Goal: Complete application form

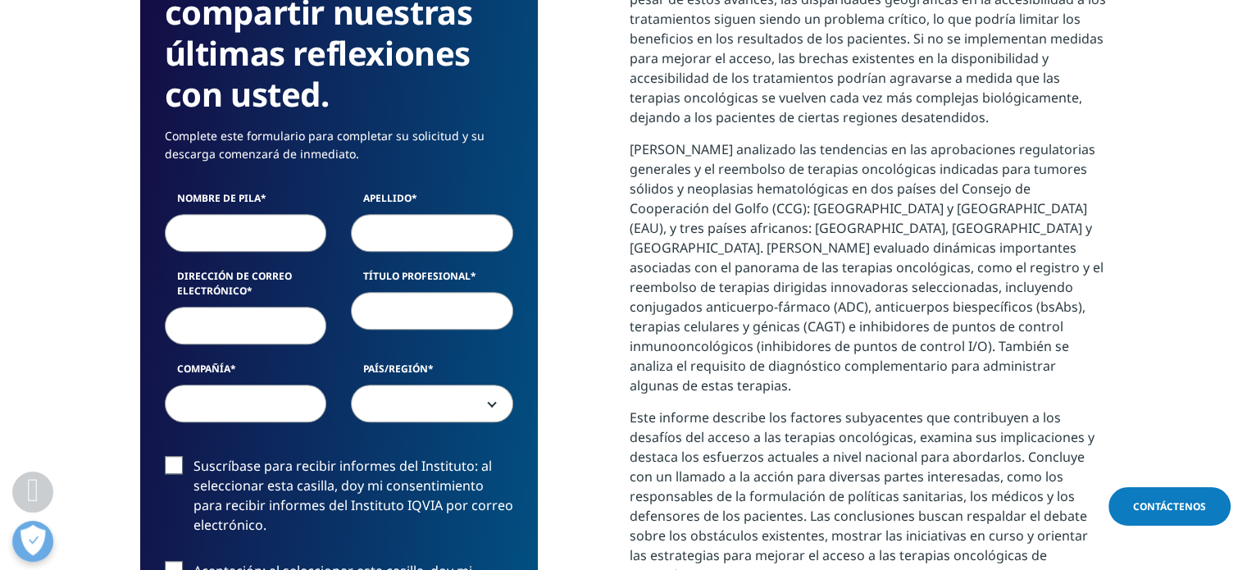
scroll to position [983, 0]
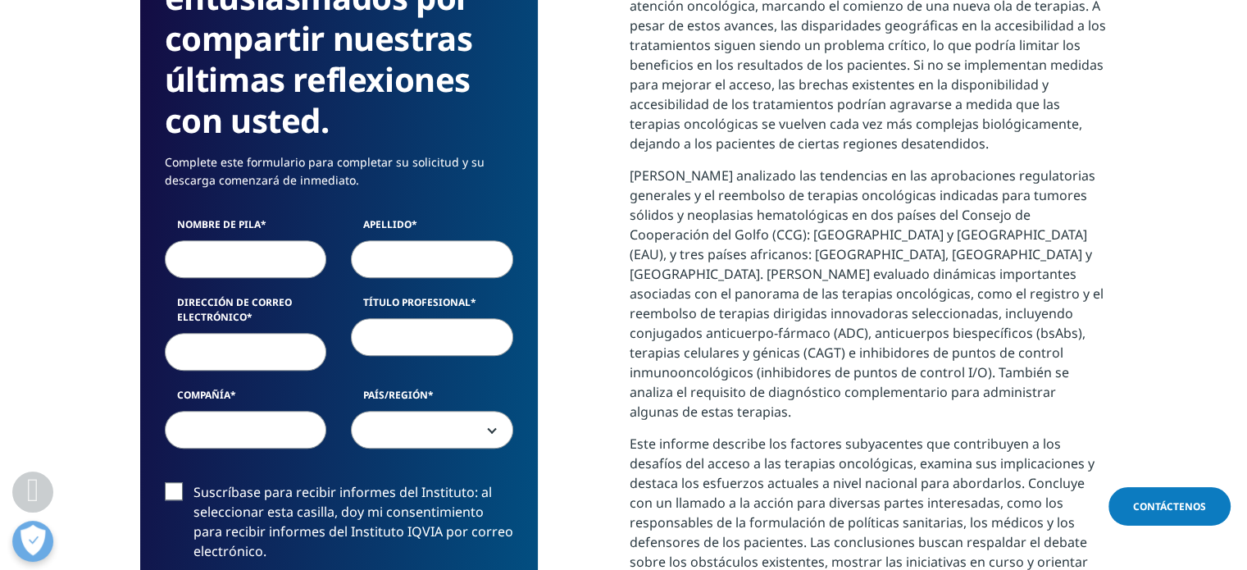
click at [285, 240] on input "Nombre de pila" at bounding box center [246, 259] width 162 height 38
type input "[PERSON_NAME]"
type input "[EMAIL_ADDRESS][DOMAIN_NAME]"
select select "Argentina"
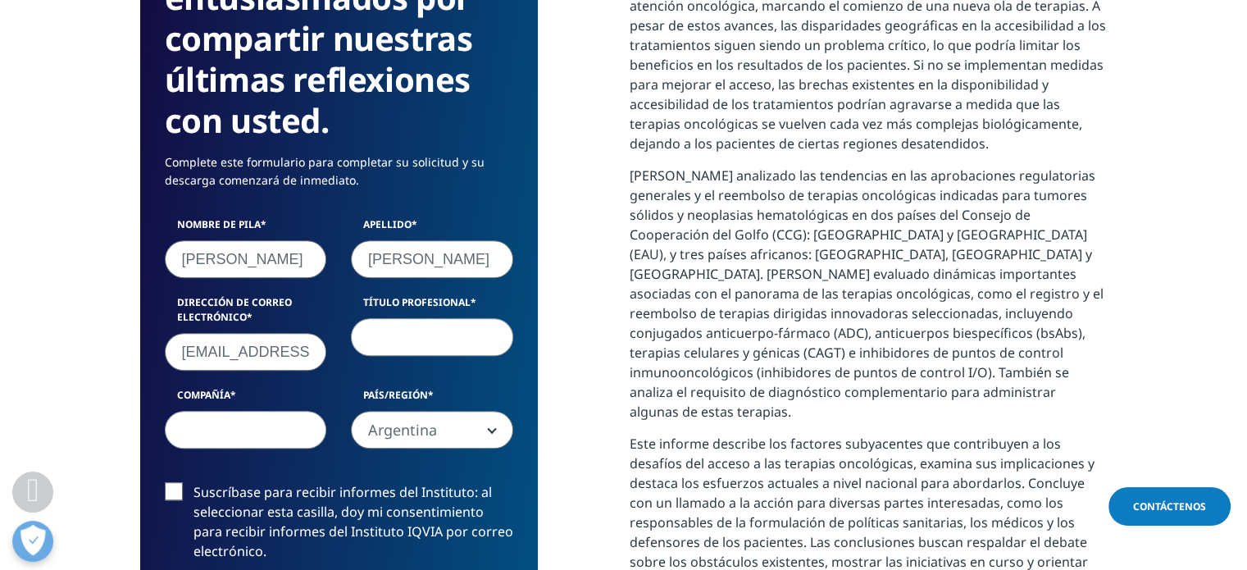
click at [300, 333] on input "[EMAIL_ADDRESS][DOMAIN_NAME]" at bounding box center [246, 352] width 162 height 38
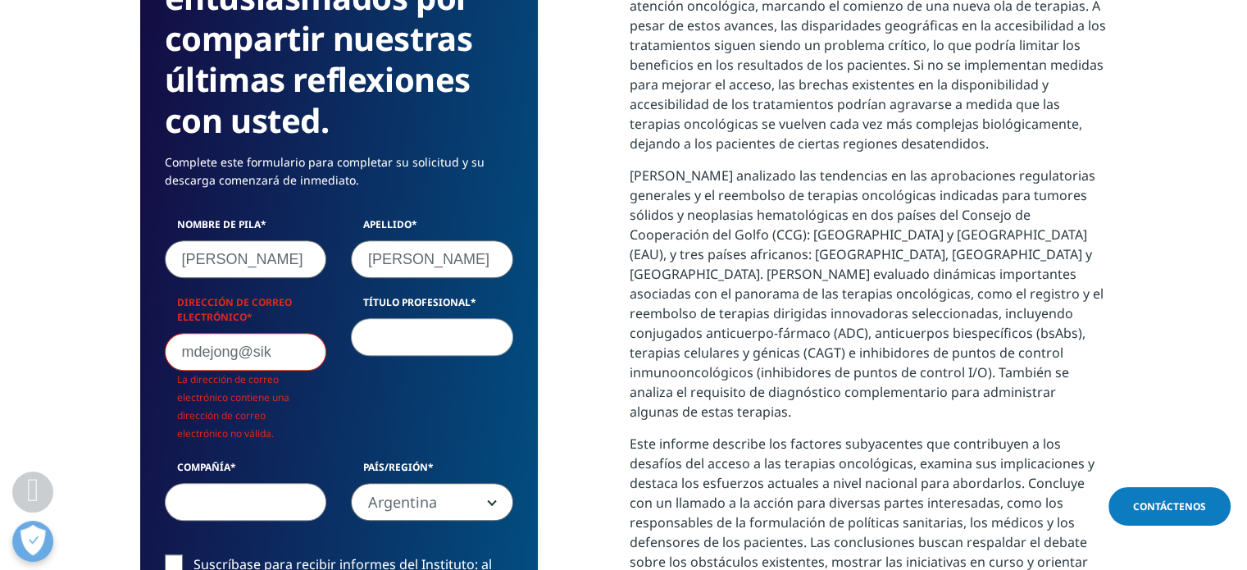
scroll to position [0, 0]
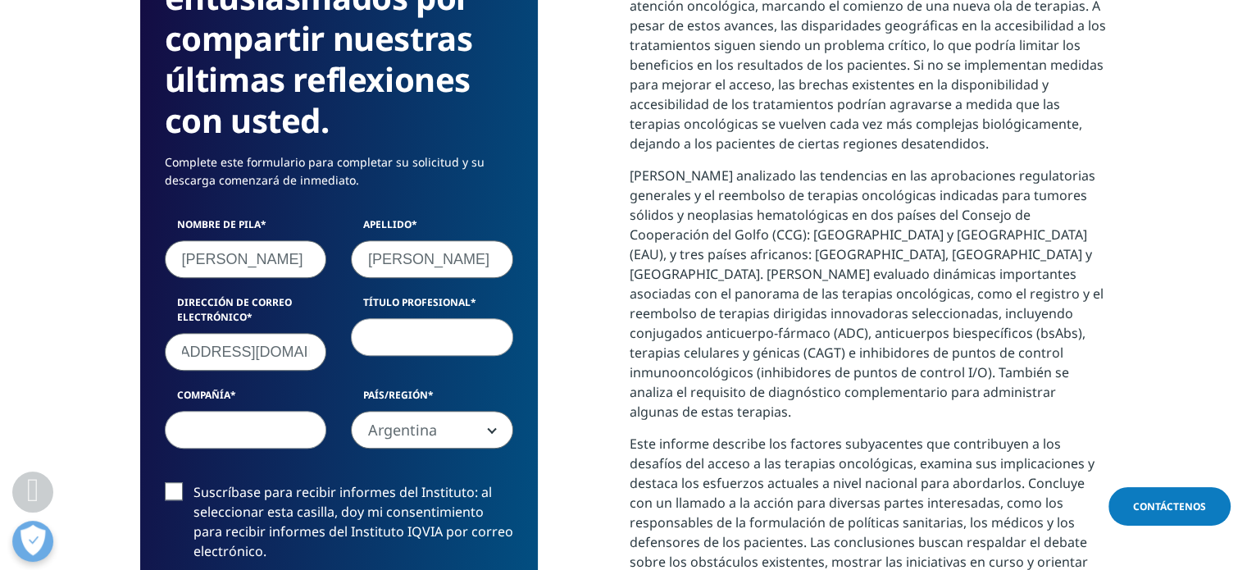
type input "[EMAIL_ADDRESS][DOMAIN_NAME]"
click at [398, 318] on input "Título profesional" at bounding box center [432, 337] width 162 height 38
type input "Mktg Manager"
click at [281, 411] on input "Compañía" at bounding box center [246, 430] width 162 height 38
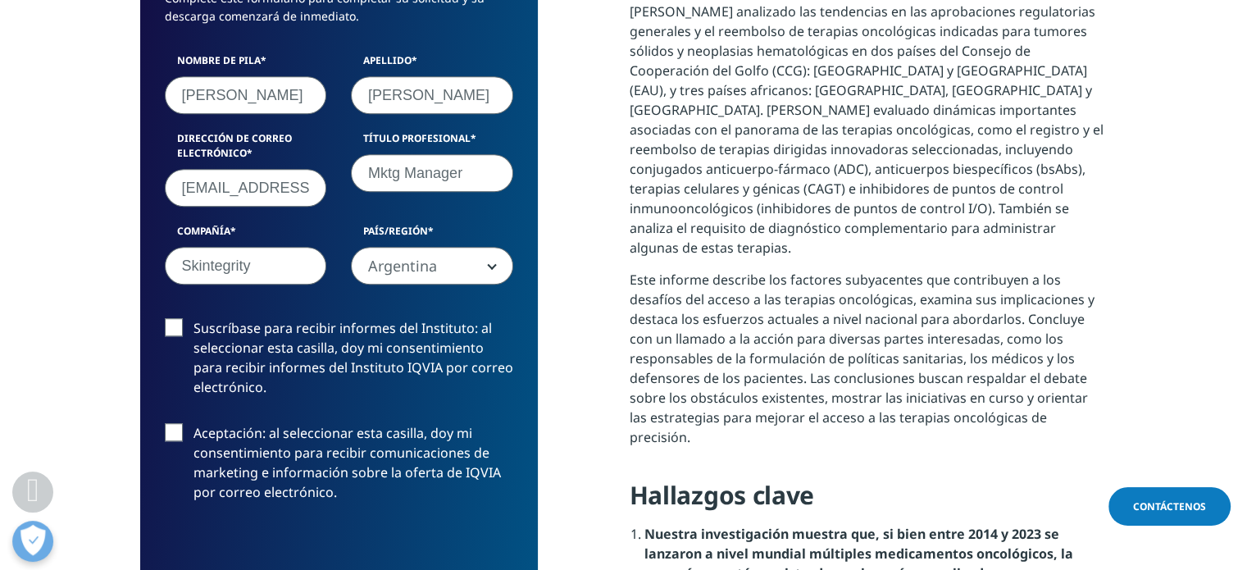
type input "Skintegrity"
click at [174, 423] on label "Aceptación: al seleccionar esta casilla, doy mi consentimiento para recibir com…" at bounding box center [339, 467] width 348 height 88
click at [193, 423] on input "Aceptación: al seleccionar esta casilla, doy mi consentimiento para recibir com…" at bounding box center [193, 423] width 0 height 0
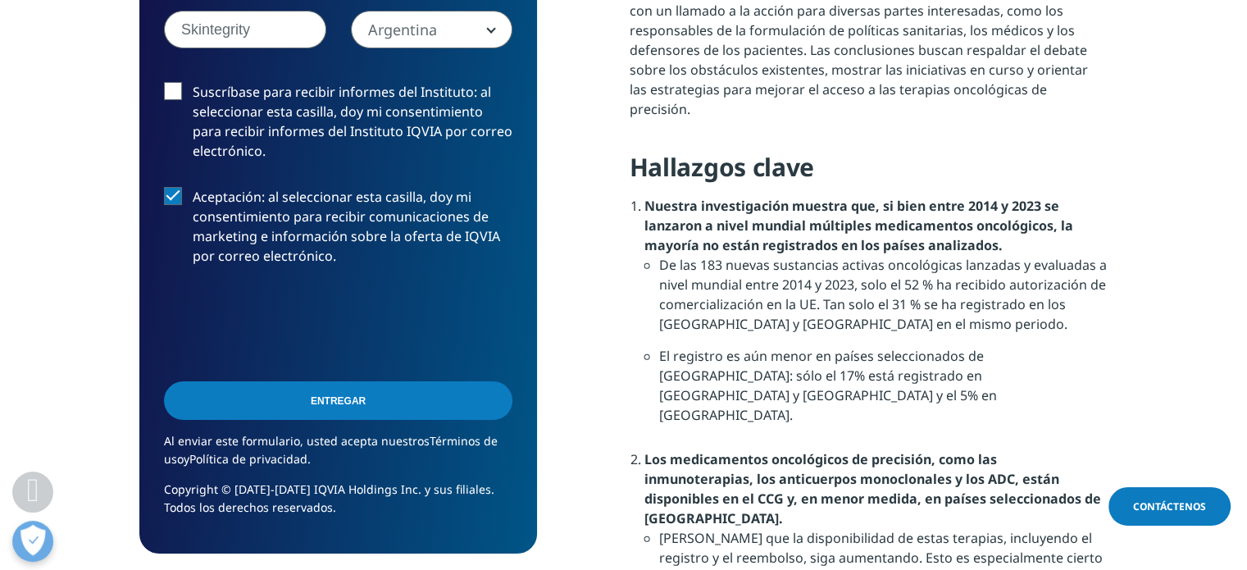
click at [380, 402] on input "Entregar" at bounding box center [338, 400] width 348 height 39
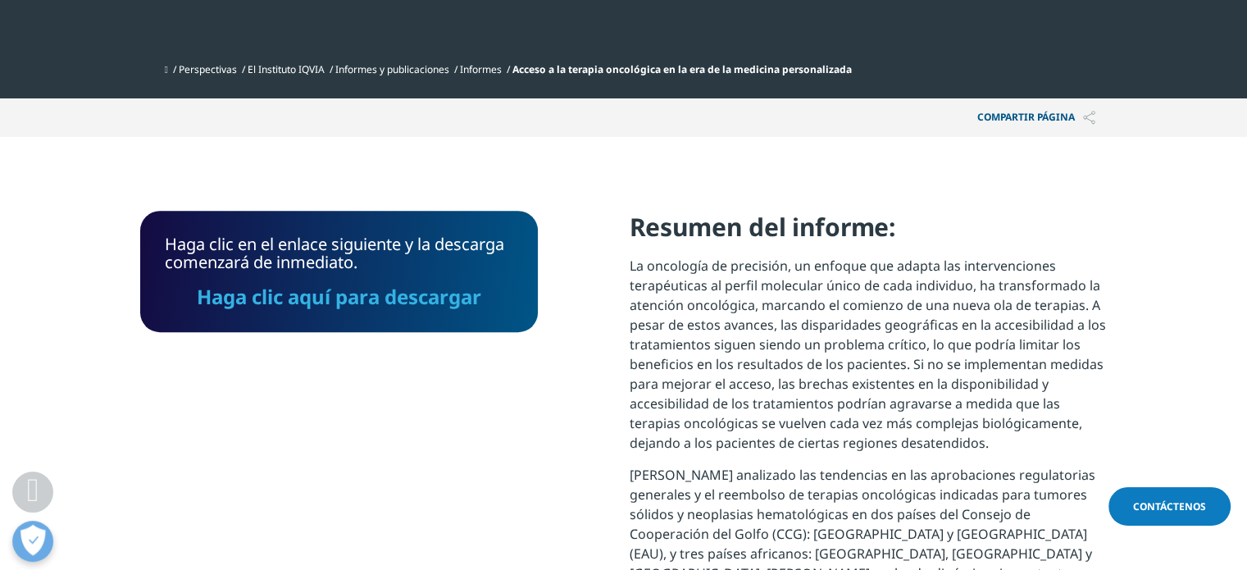
click at [325, 283] on font "Haga clic aquí para descargar" at bounding box center [339, 296] width 284 height 27
